Goal: Obtain resource: Download file/media

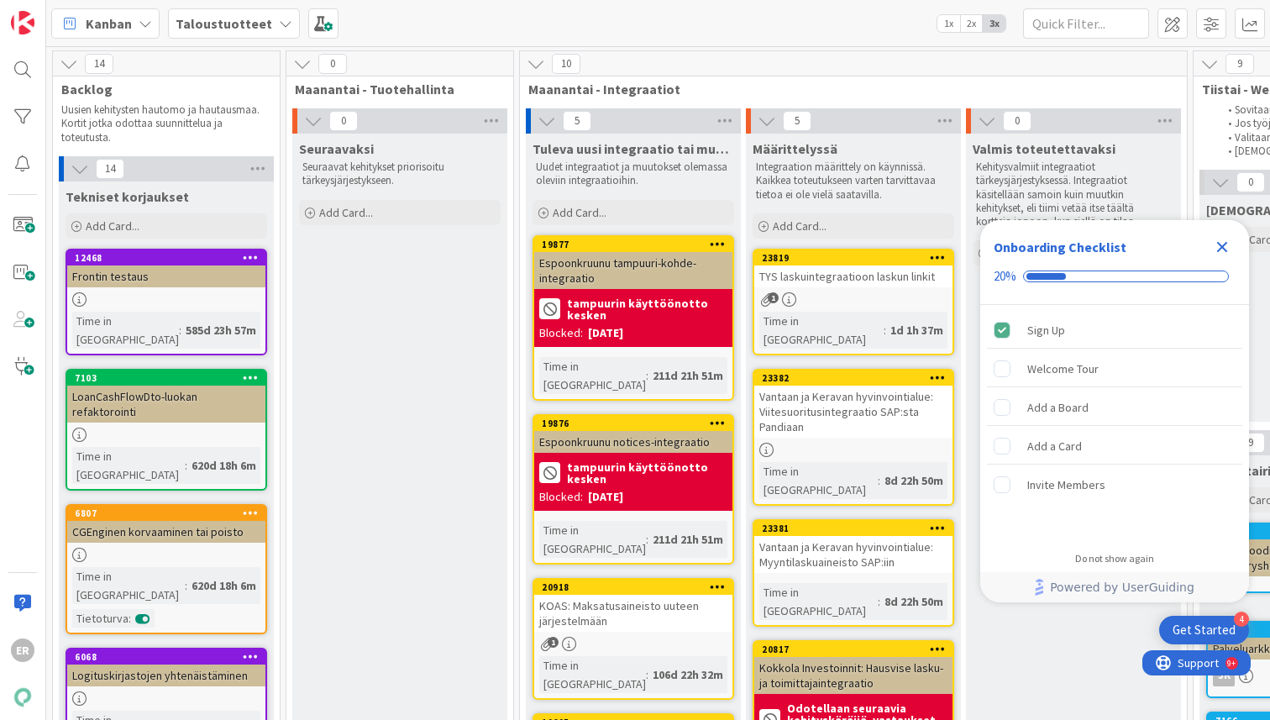
click at [1218, 250] on icon "Close Checklist" at bounding box center [1223, 247] width 20 height 20
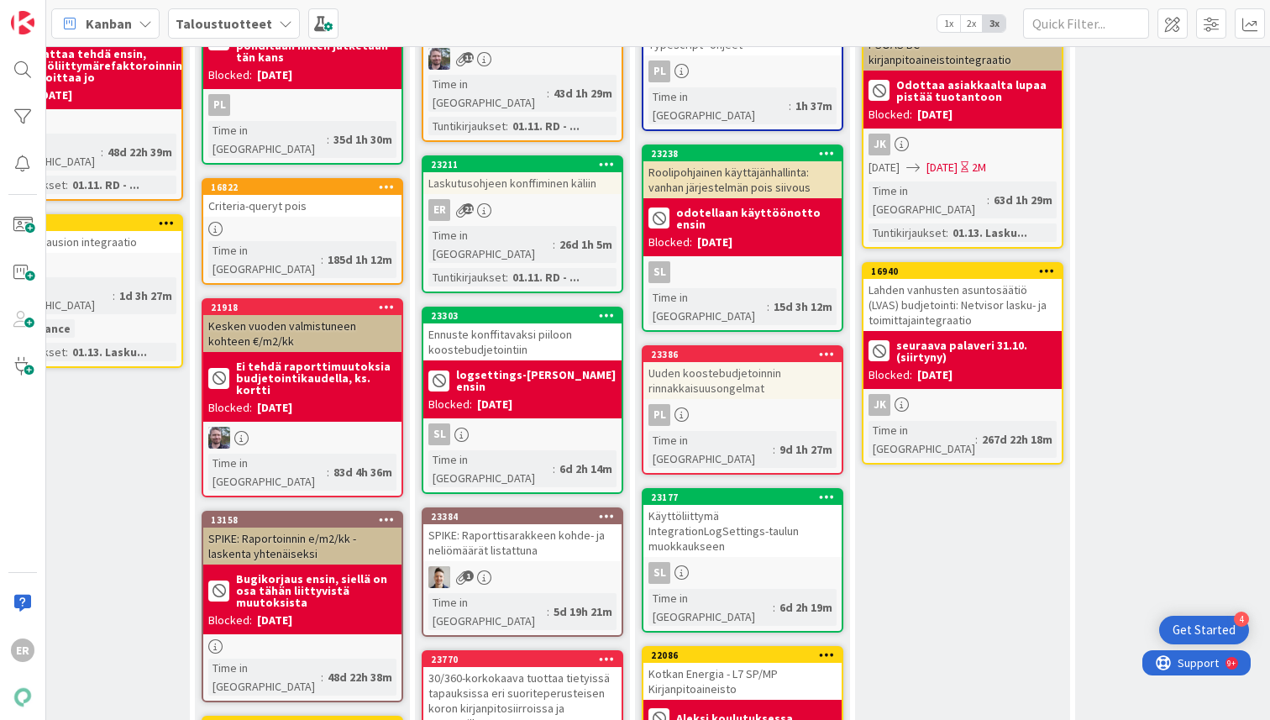
scroll to position [233, 2329]
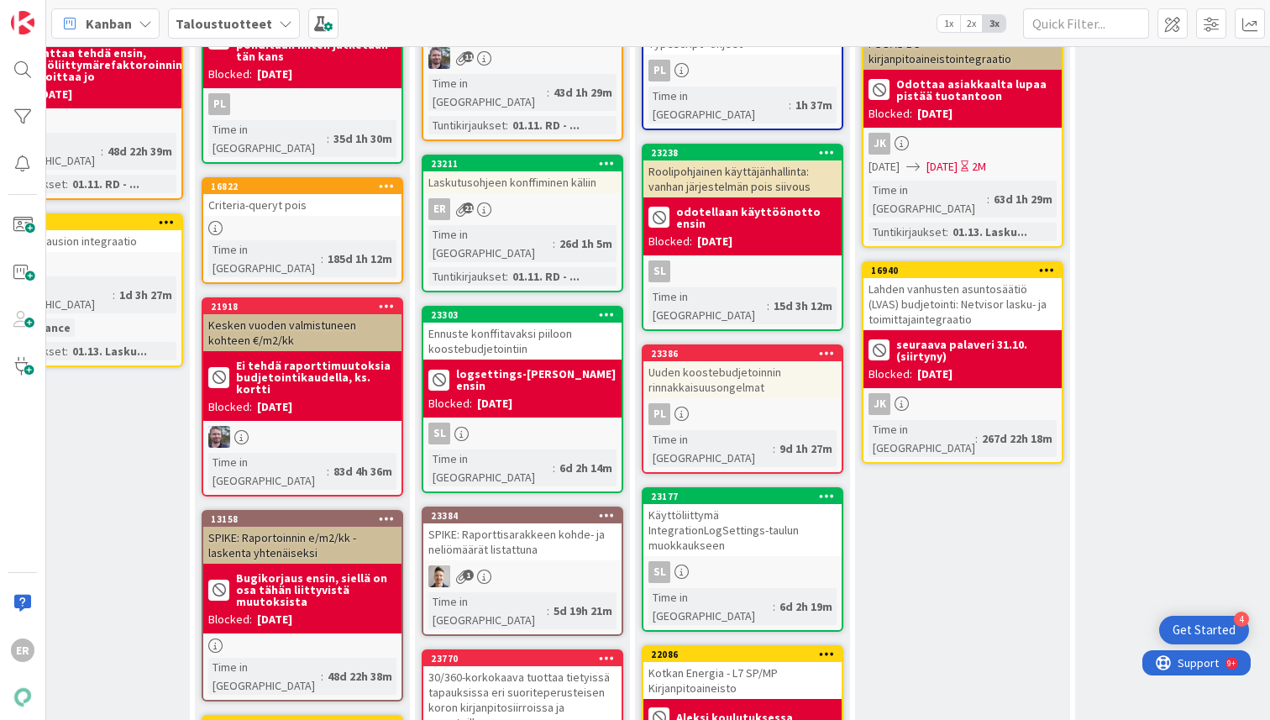
click at [550, 171] on div "Laskutusohjeen konffiminen käliin" at bounding box center [522, 182] width 198 height 22
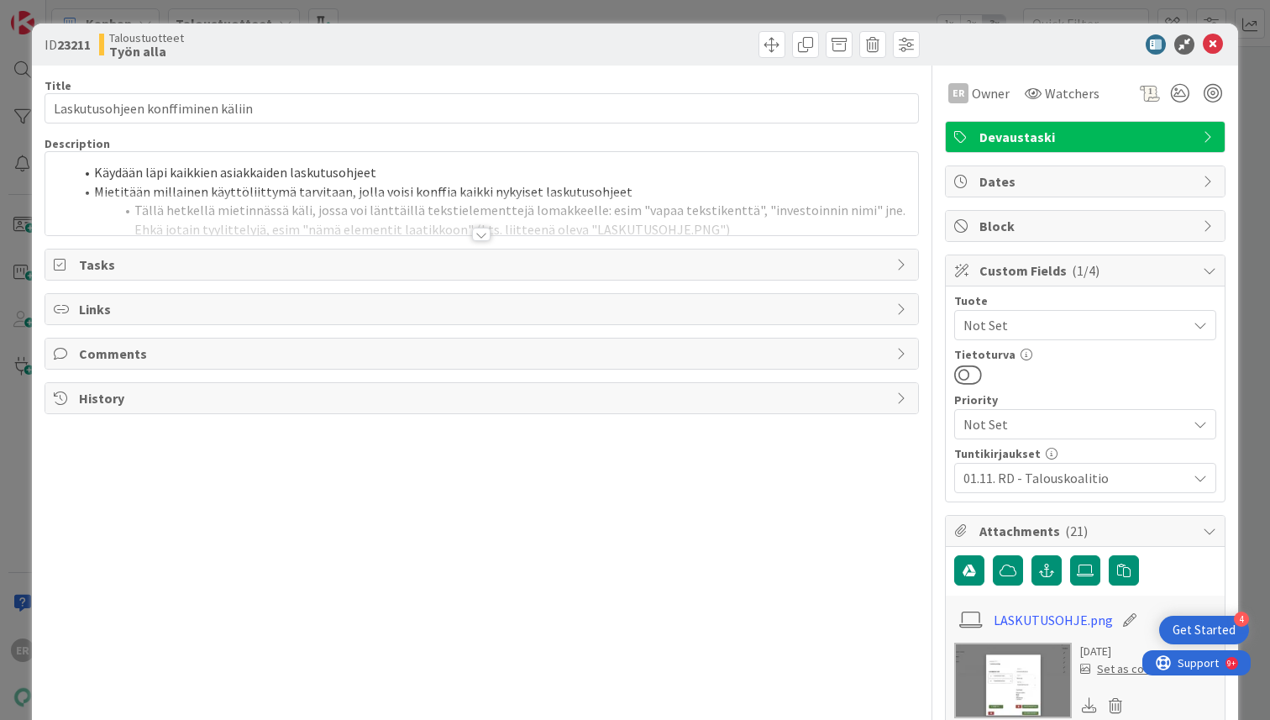
click at [472, 228] on div at bounding box center [481, 234] width 18 height 13
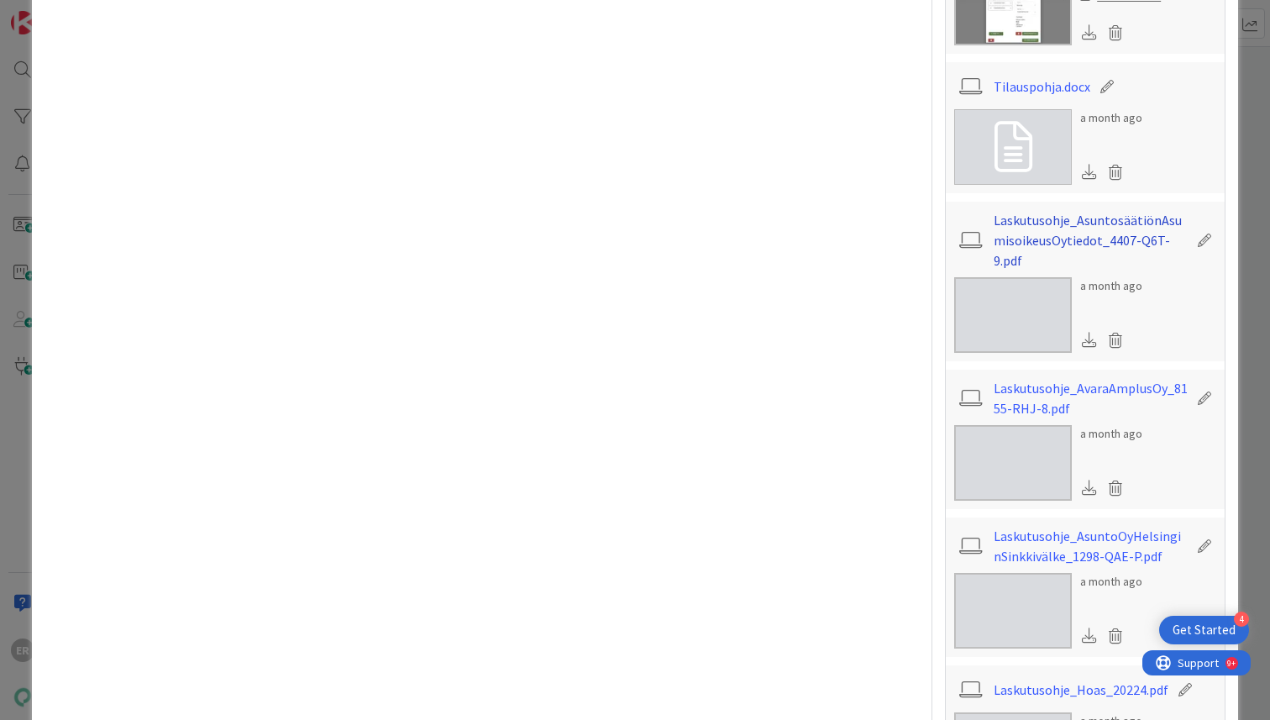
scroll to position [671, 0]
click at [1025, 90] on link "Tilauspohja.docx" at bounding box center [1042, 89] width 97 height 20
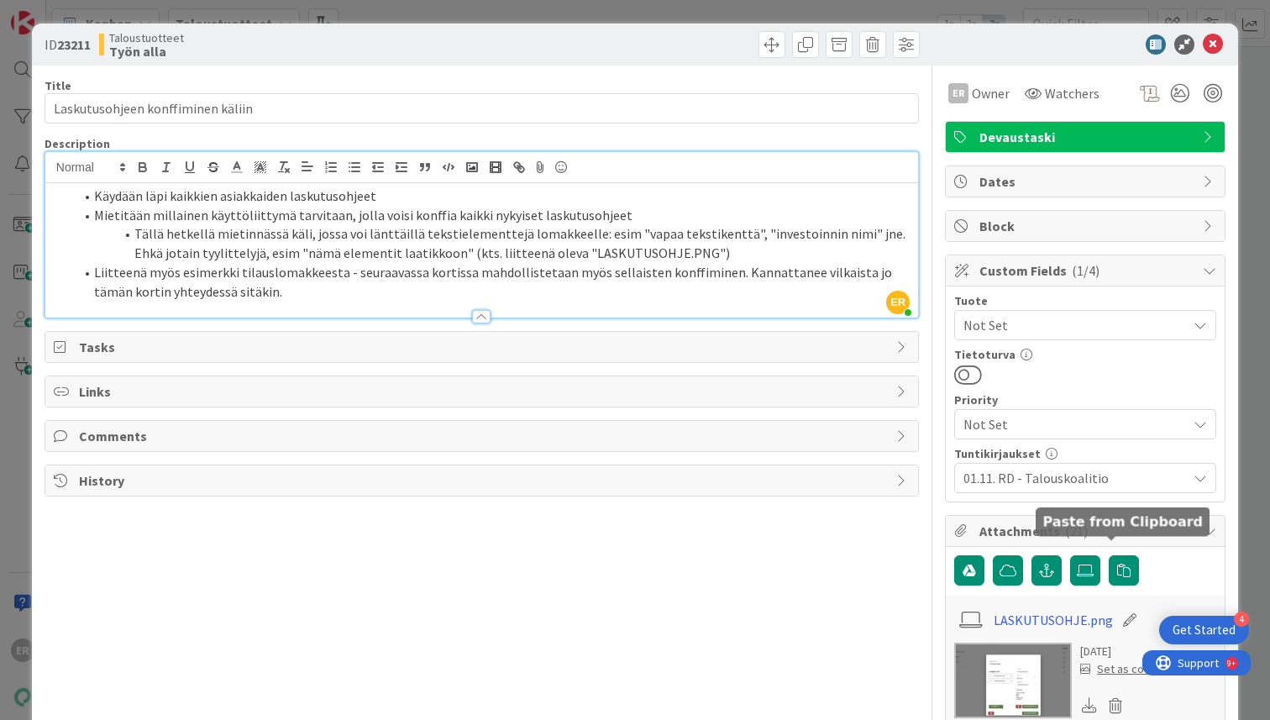
scroll to position [573, 0]
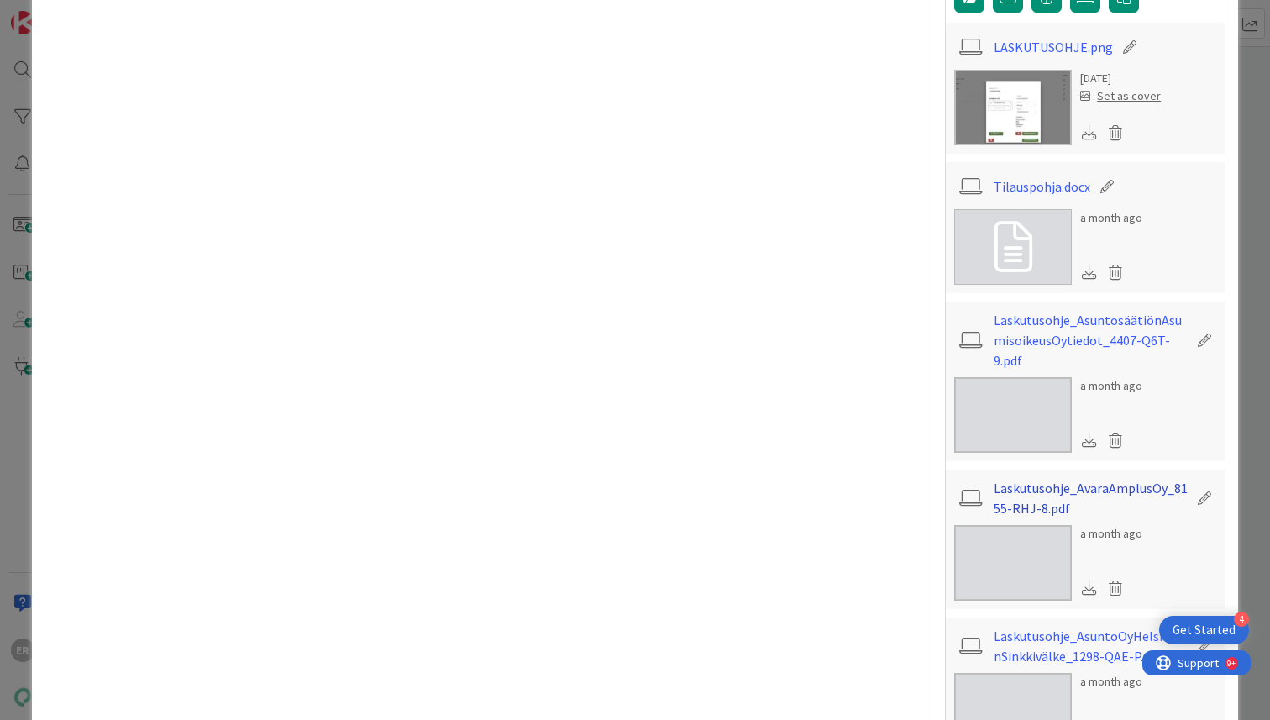
click at [1092, 478] on link "Laskutusohje_AvaraAmplusOy_8155-RHJ-8.pdf" at bounding box center [1091, 498] width 195 height 40
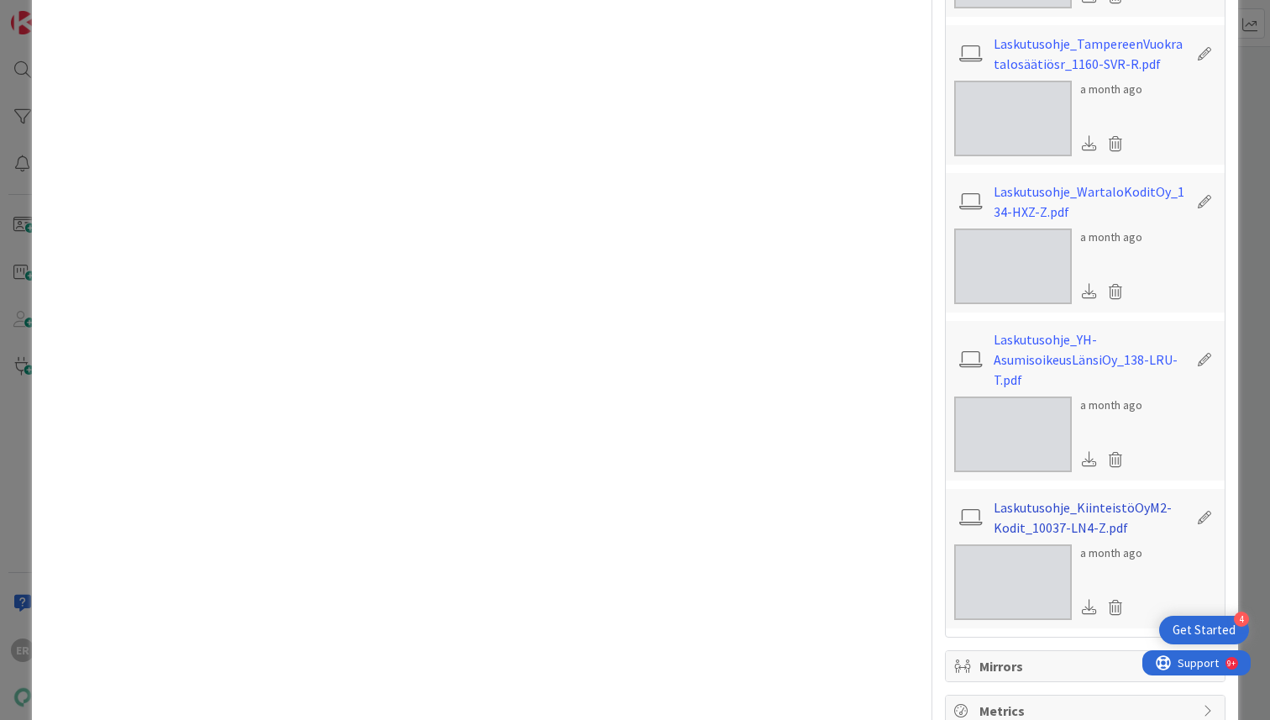
scroll to position [3139, 0]
click at [1062, 498] on link "Laskutusohje_KiinteistöOyM2-Kodit_10037-LN4-Z.pdf" at bounding box center [1091, 518] width 195 height 40
click at [1090, 498] on link "Laskutusohje_KiinteistöOyM2-Kodit_10037-LN4-Z.pdf" at bounding box center [1091, 518] width 195 height 40
click at [960, 509] on span at bounding box center [972, 518] width 24 height 18
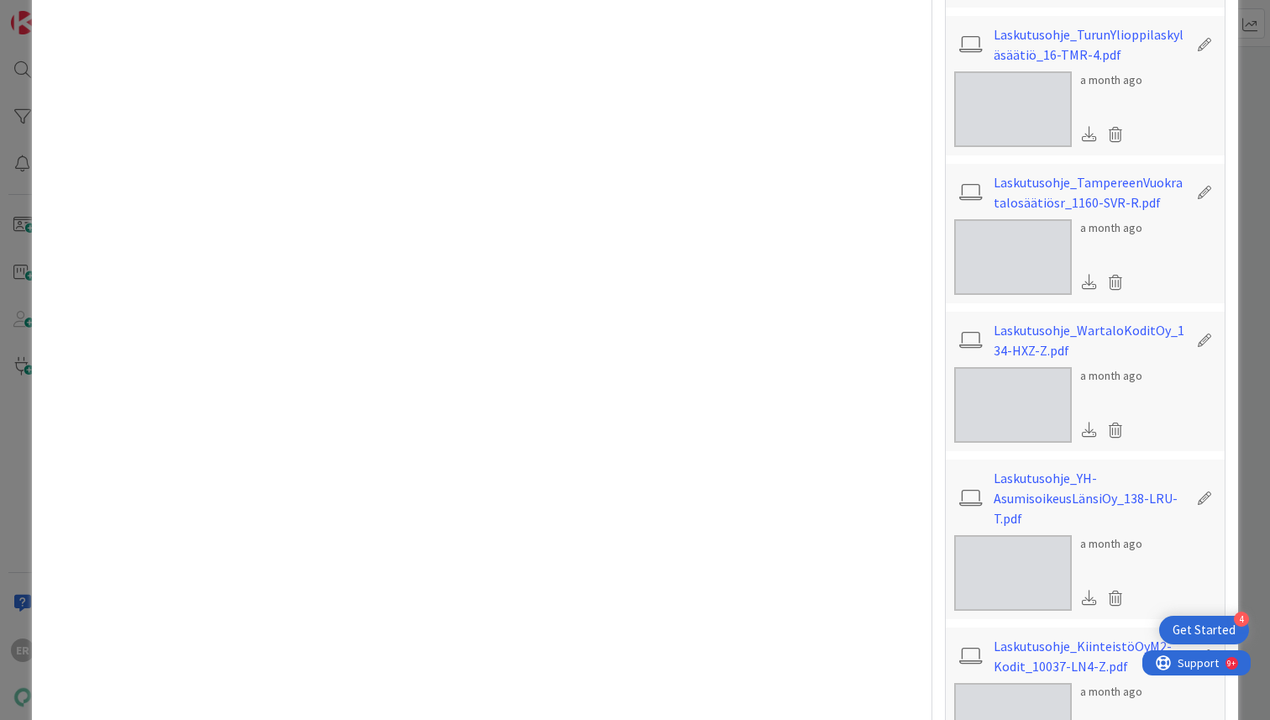
scroll to position [3003, 0]
click at [1027, 466] on link "Laskutusohje_YH-AsumisoikeusLänsiOy_138-LRU-T.pdf" at bounding box center [1091, 496] width 195 height 60
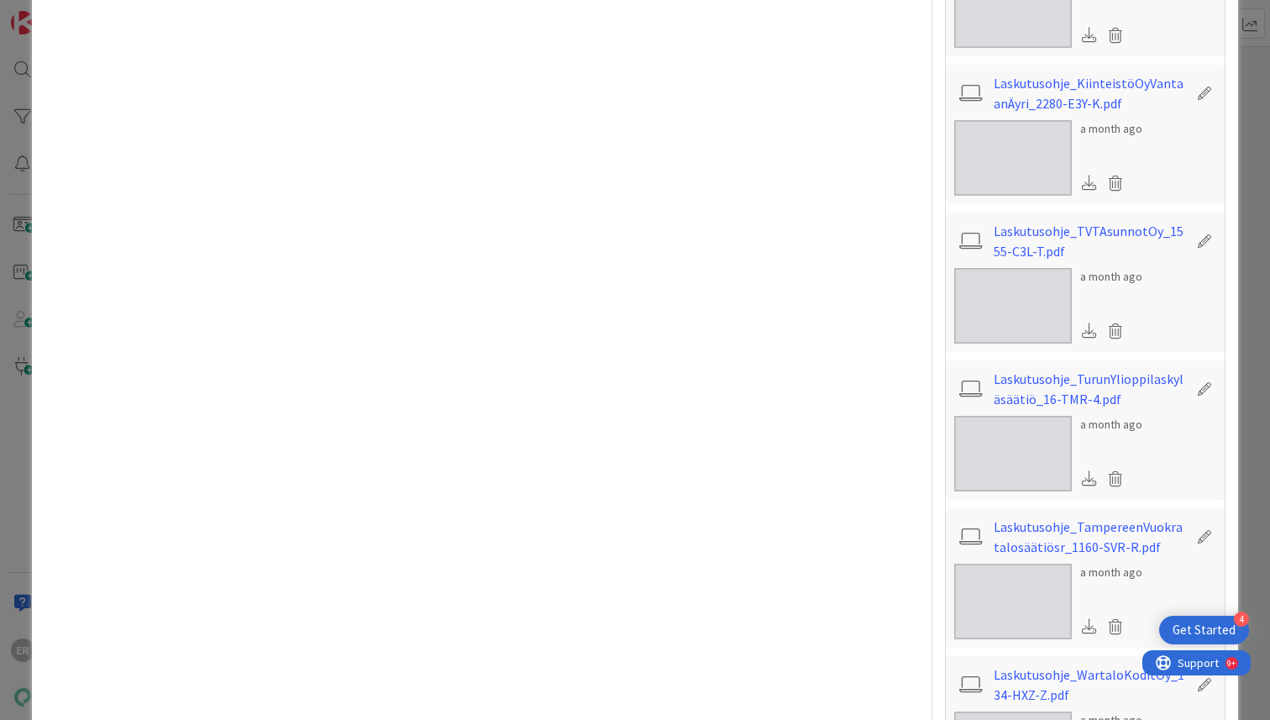
scroll to position [2655, 0]
click at [1038, 223] on link "Laskutusohje_TVTAsunnotOy_1555-C3L-T.pdf" at bounding box center [1091, 243] width 195 height 40
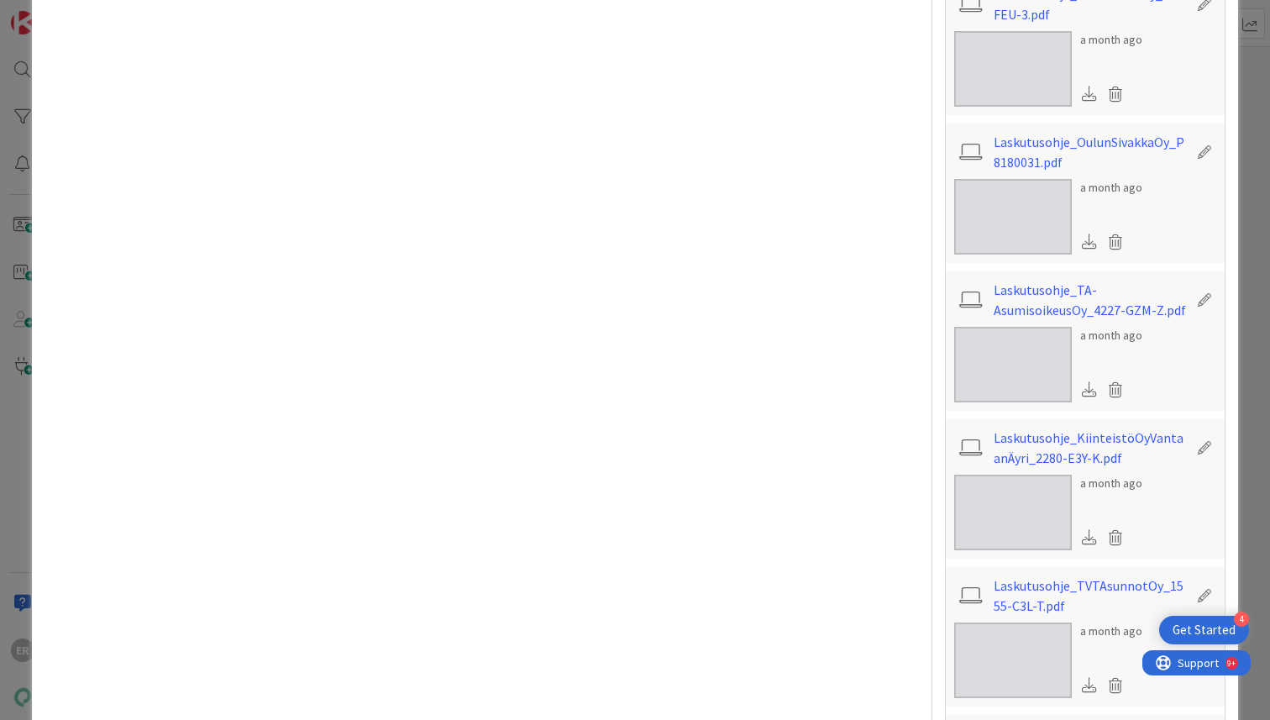
scroll to position [2300, 0]
click at [1070, 134] on link "Laskutusohje_OulunSivakkaOy_P8180031.pdf" at bounding box center [1091, 154] width 195 height 40
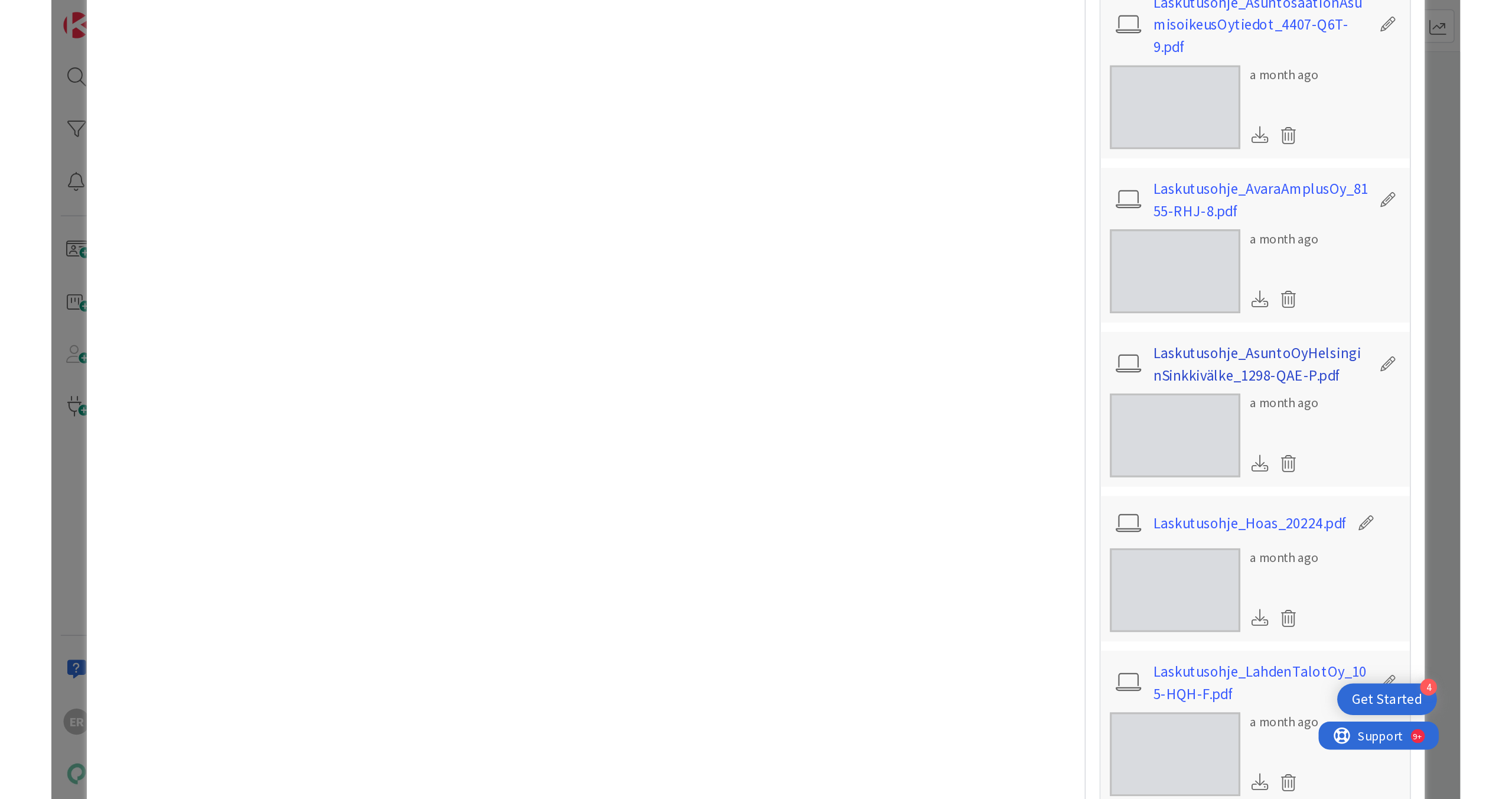
scroll to position [629, 0]
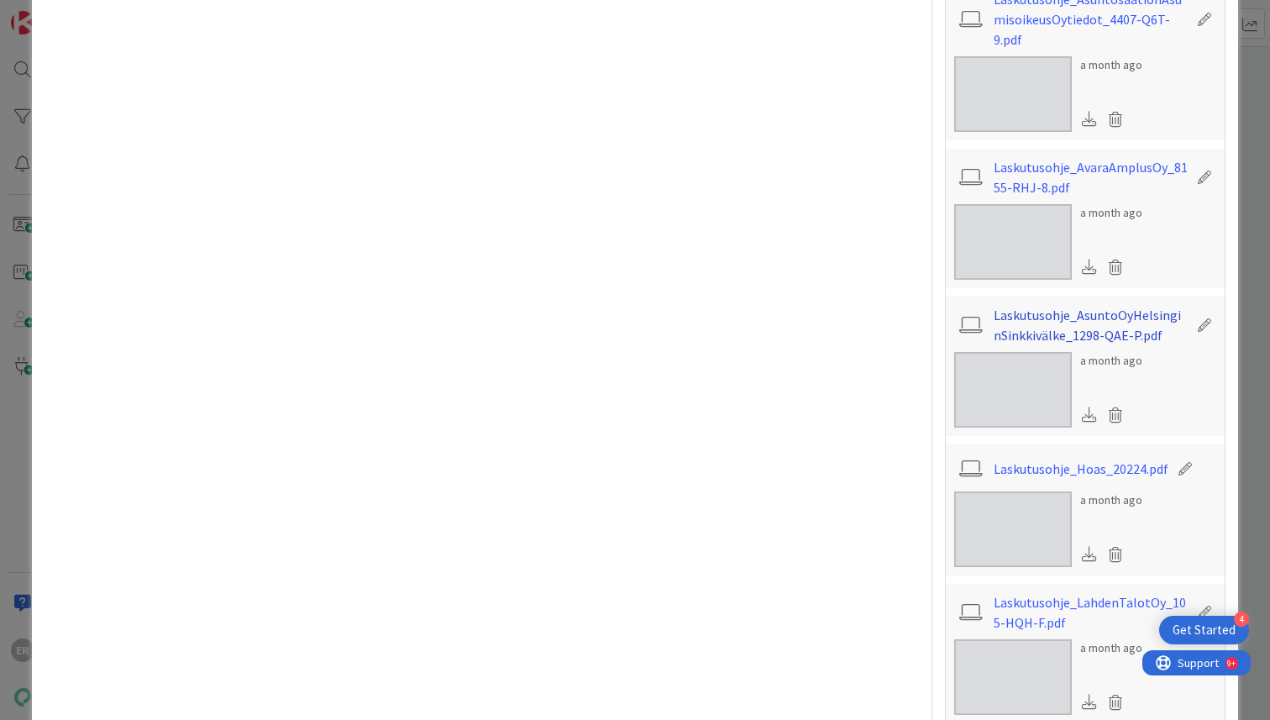
click at [1036, 305] on link "Laskutusohje_AsuntoOyHelsinginSinkkivälke_1298-QAE-P.pdf" at bounding box center [1091, 325] width 195 height 40
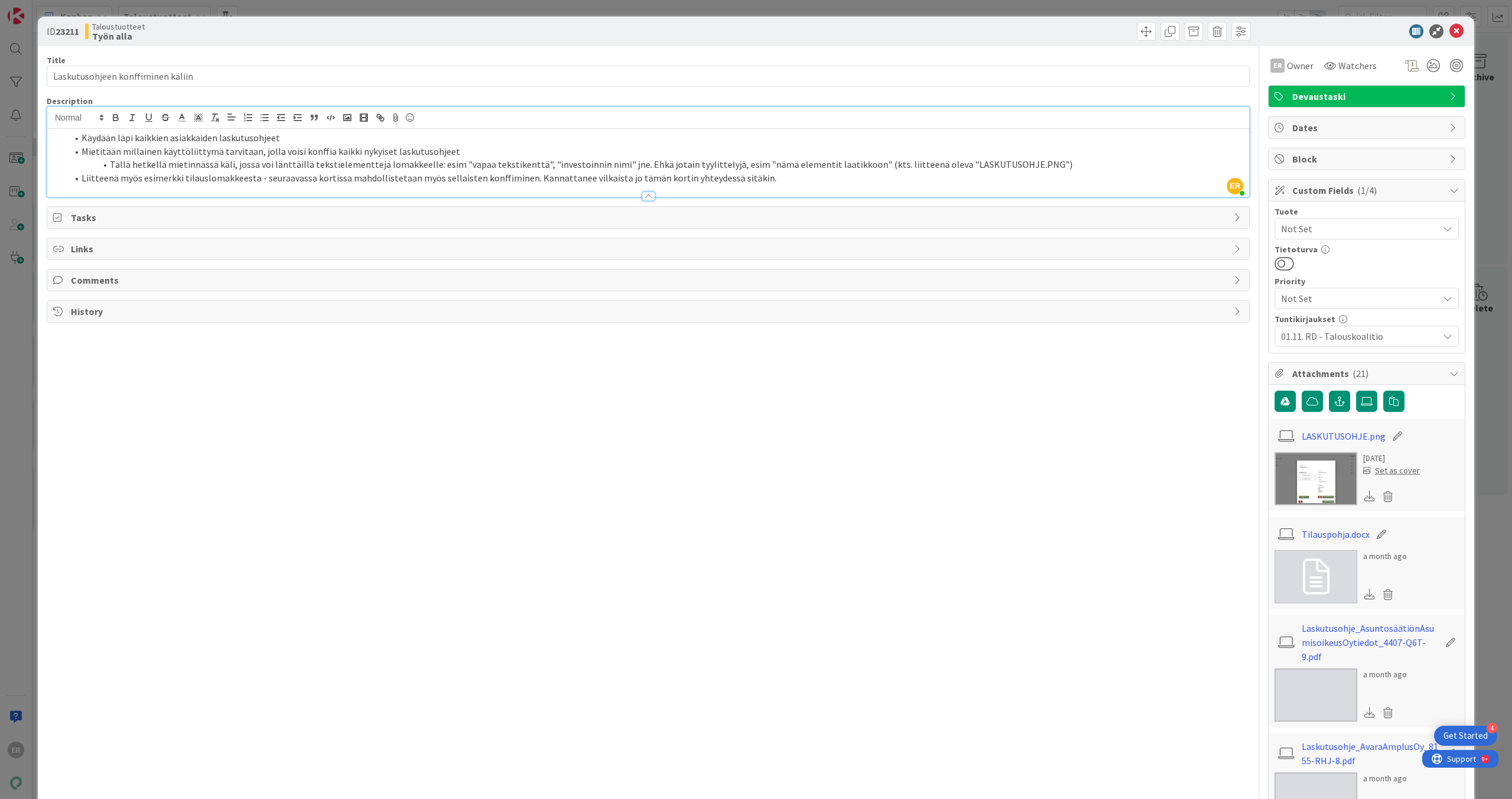
scroll to position [165, 1113]
